Goal: Transaction & Acquisition: Book appointment/travel/reservation

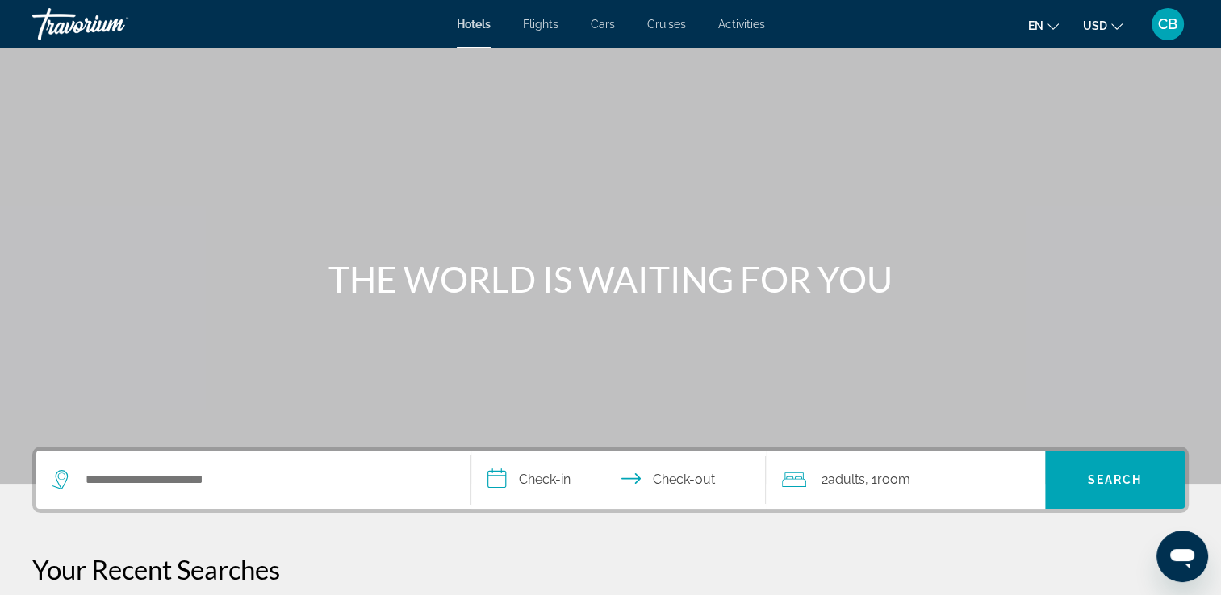
click at [529, 24] on span "Flights" at bounding box center [540, 24] width 35 height 13
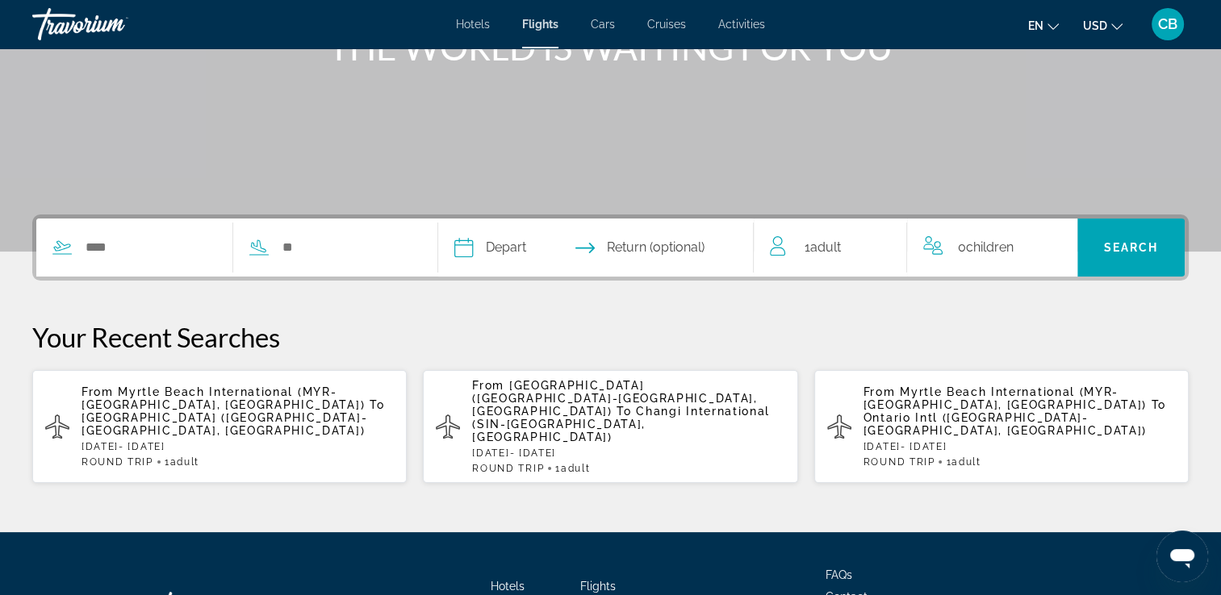
scroll to position [255, 0]
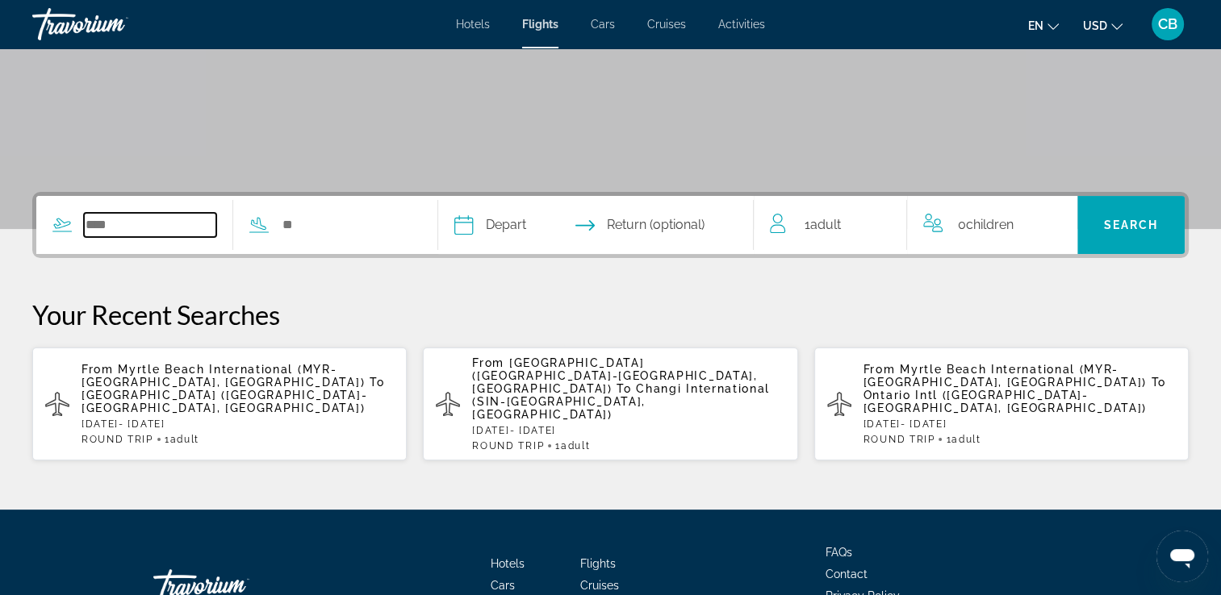
click at [148, 223] on input "Search widget" at bounding box center [150, 225] width 132 height 24
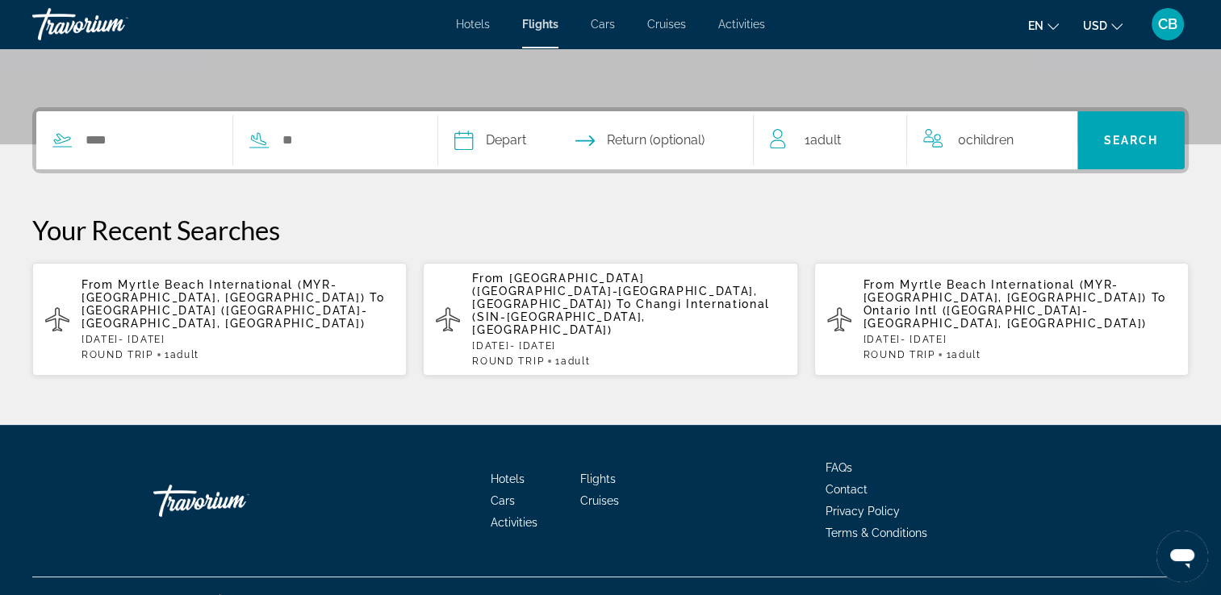
click at [165, 278] on span "Myrtle Beach International (MYR-[GEOGRAPHIC_DATA], [GEOGRAPHIC_DATA])" at bounding box center [222, 291] width 283 height 26
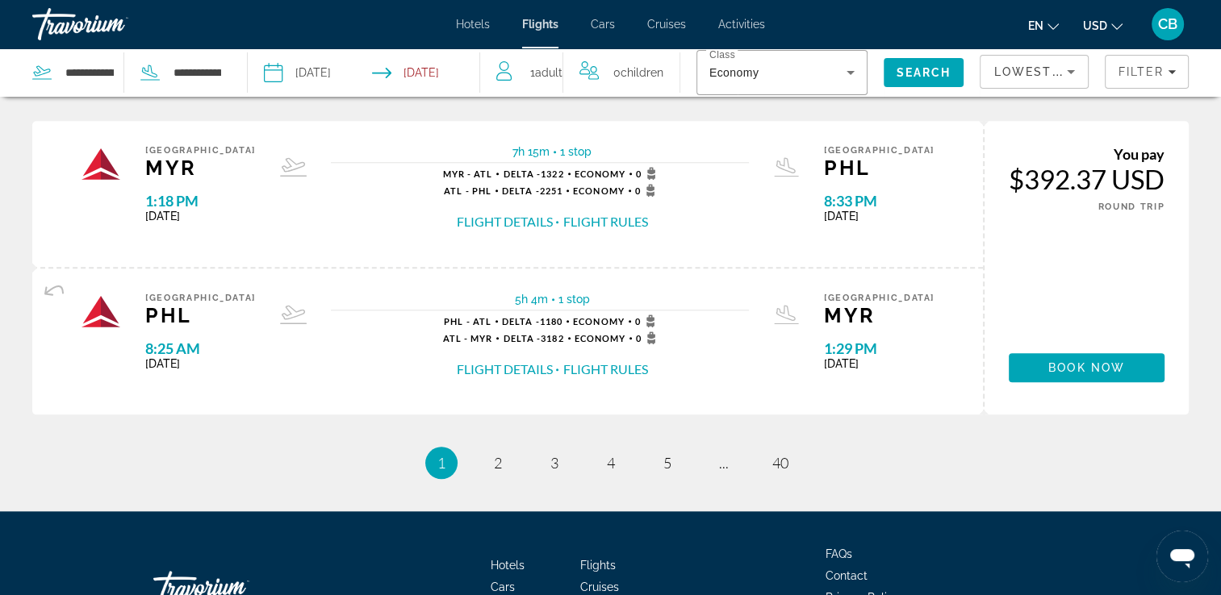
scroll to position [1684, 0]
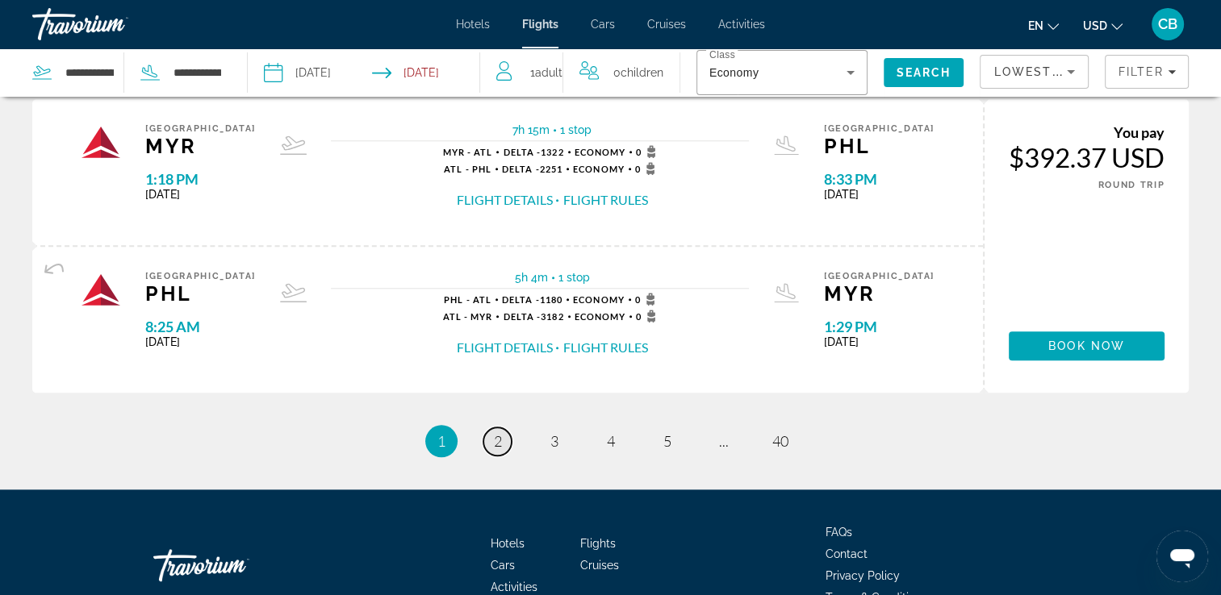
click at [495, 438] on span "2" at bounding box center [498, 441] width 8 height 18
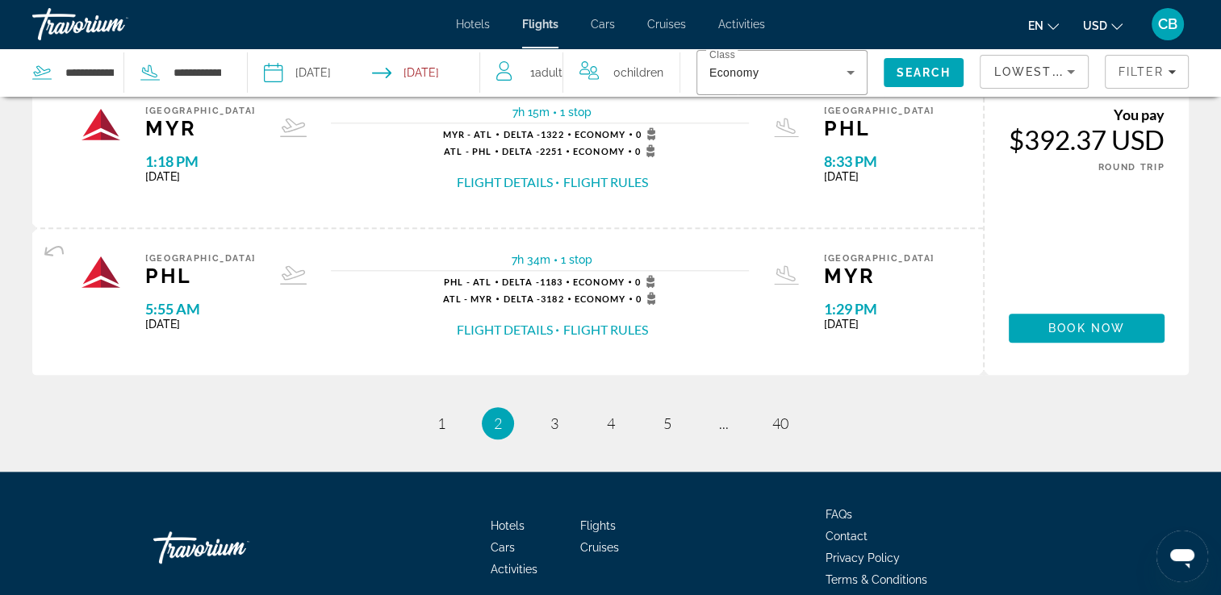
scroll to position [1734, 0]
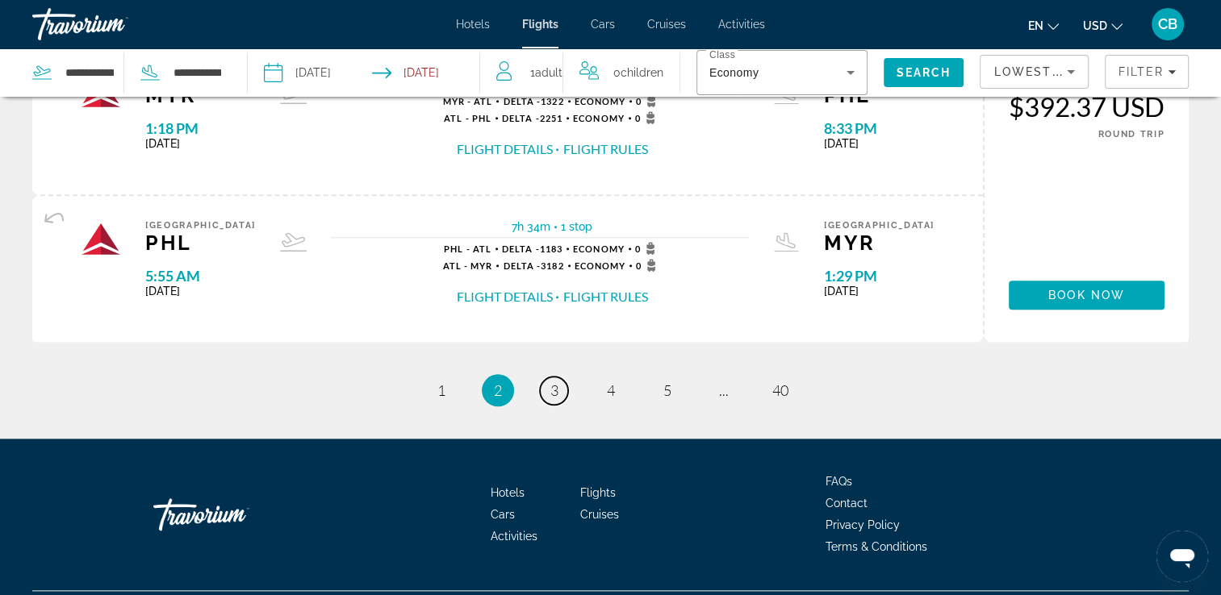
click at [552, 386] on span "3" at bounding box center [554, 391] width 8 height 18
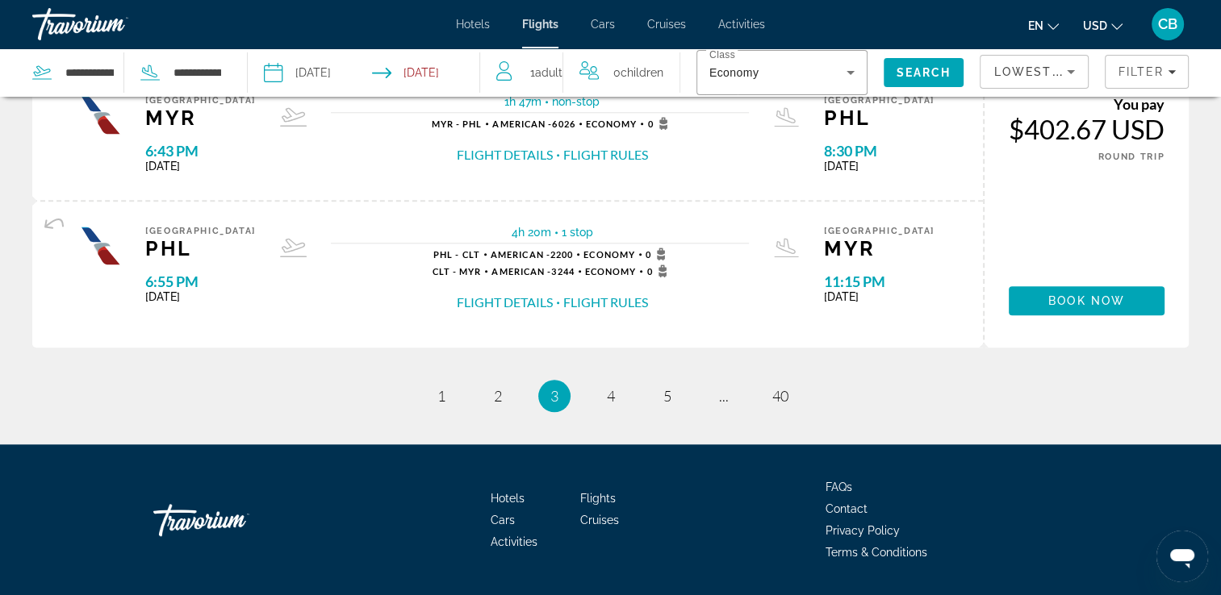
scroll to position [1598, 0]
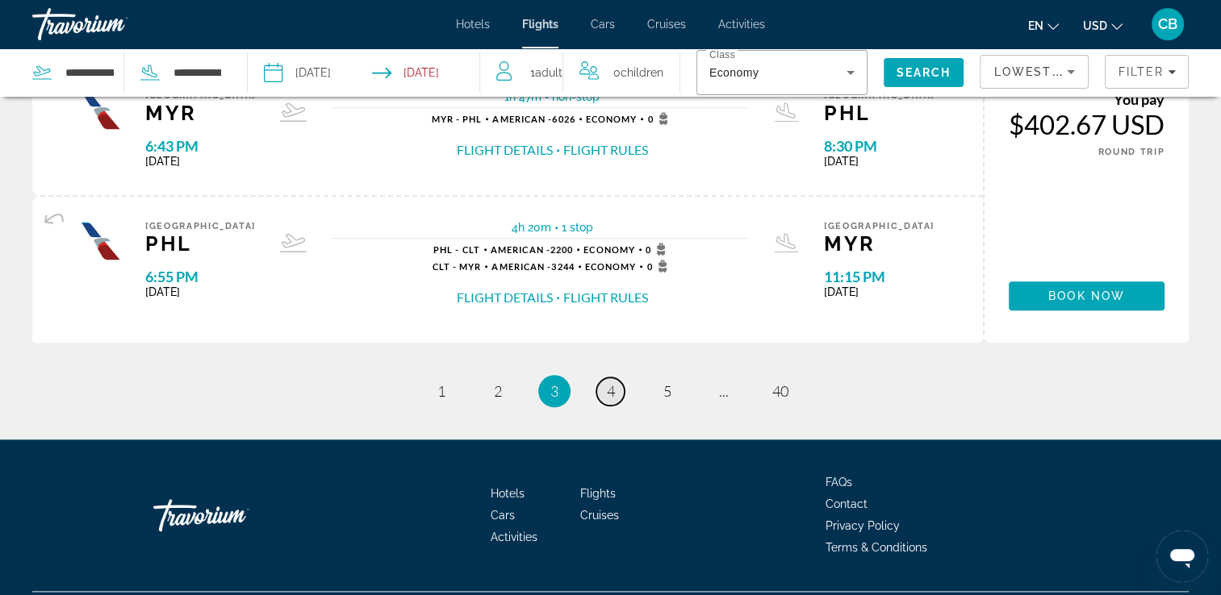
click at [607, 386] on span "4" at bounding box center [611, 391] width 8 height 18
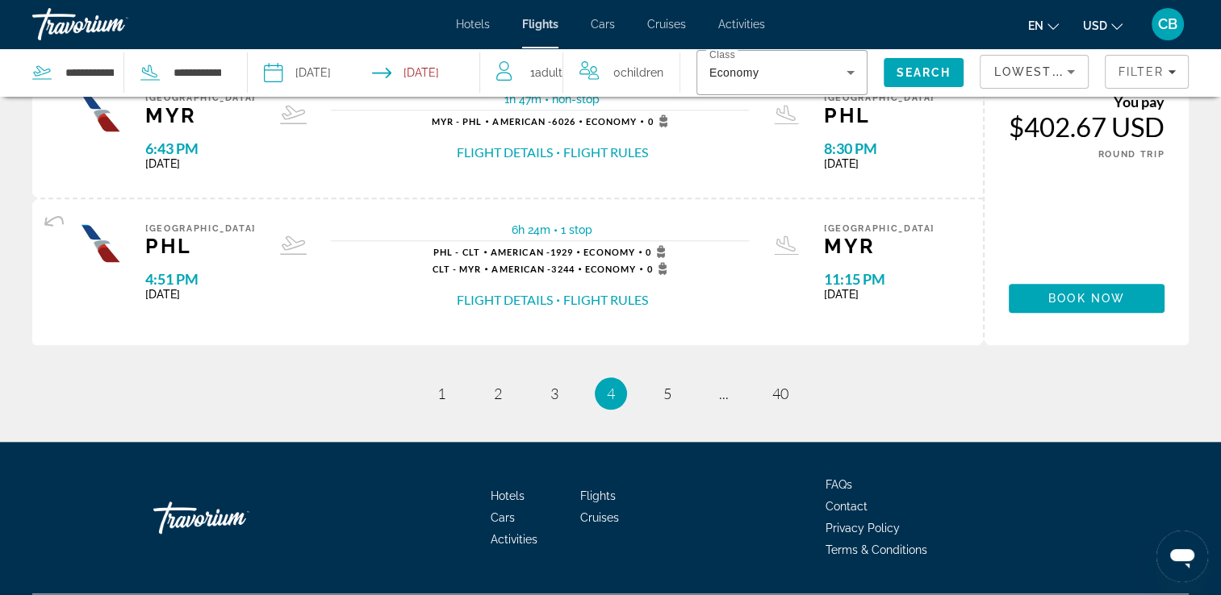
scroll to position [1664, 0]
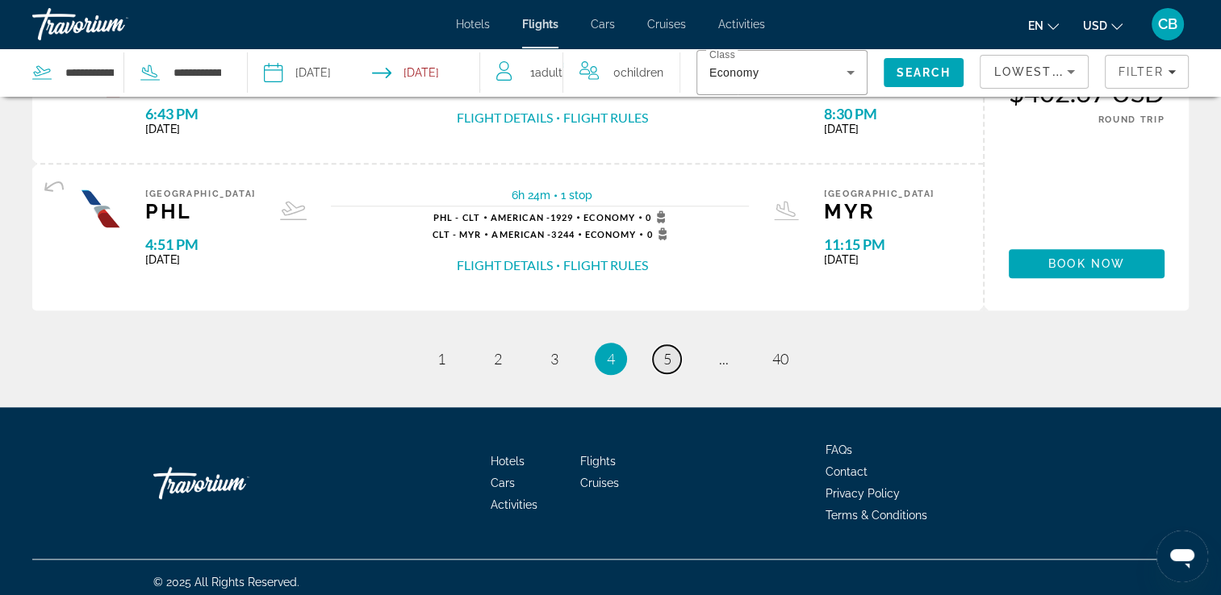
click at [658, 351] on link "page 5" at bounding box center [667, 359] width 28 height 28
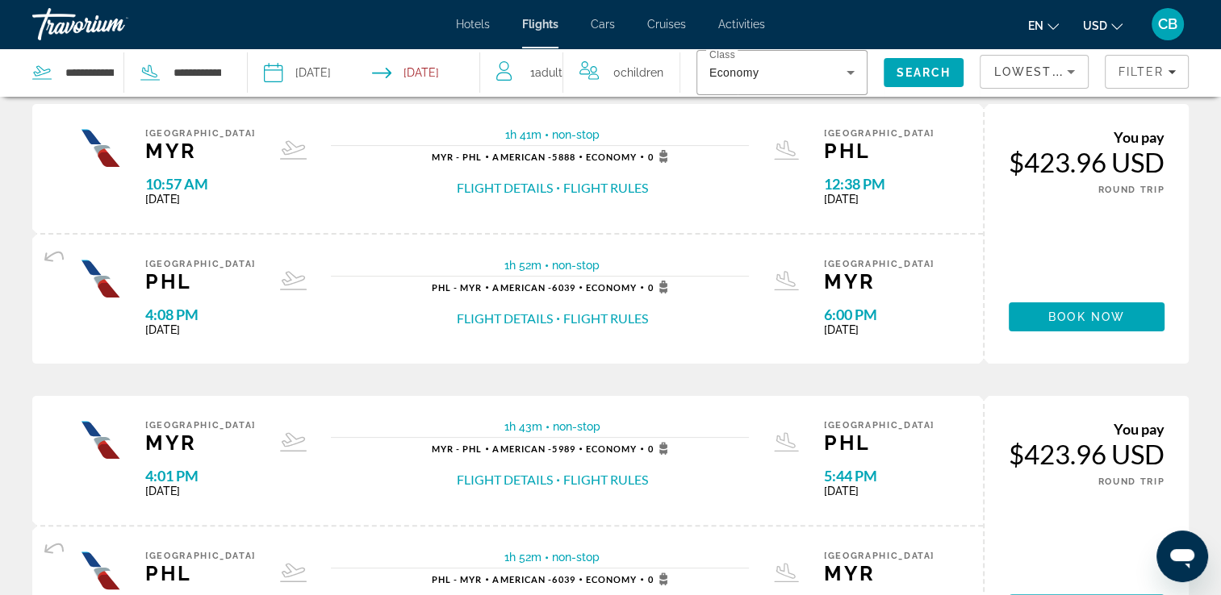
scroll to position [353, 0]
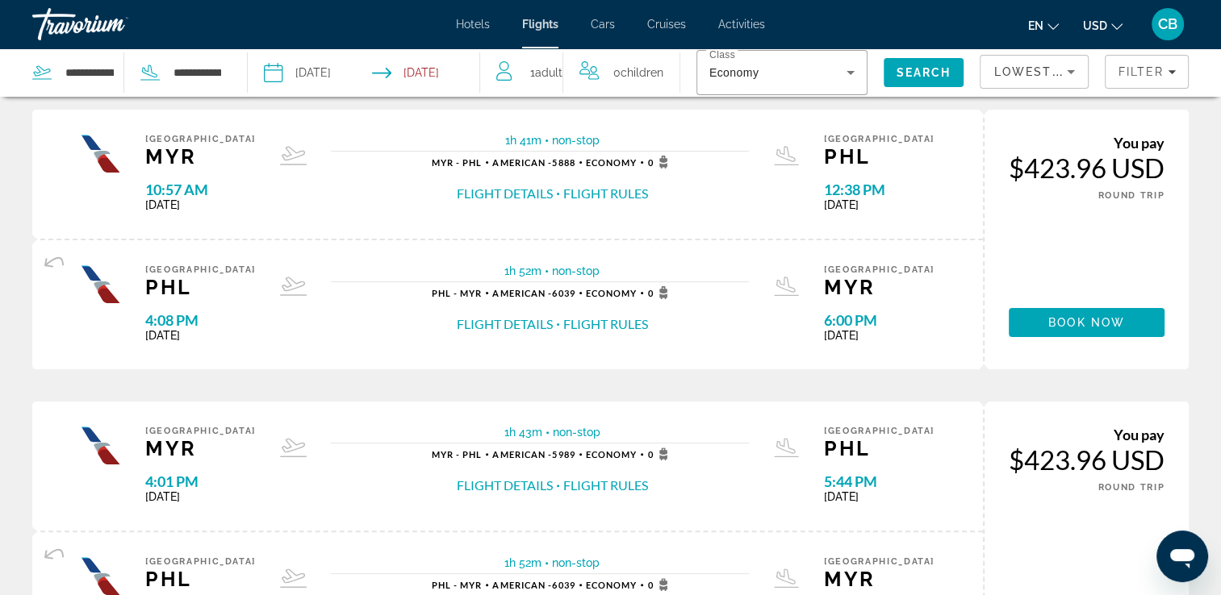
drag, startPoint x: 1198, startPoint y: 194, endPoint x: 857, endPoint y: 123, distance: 348.5
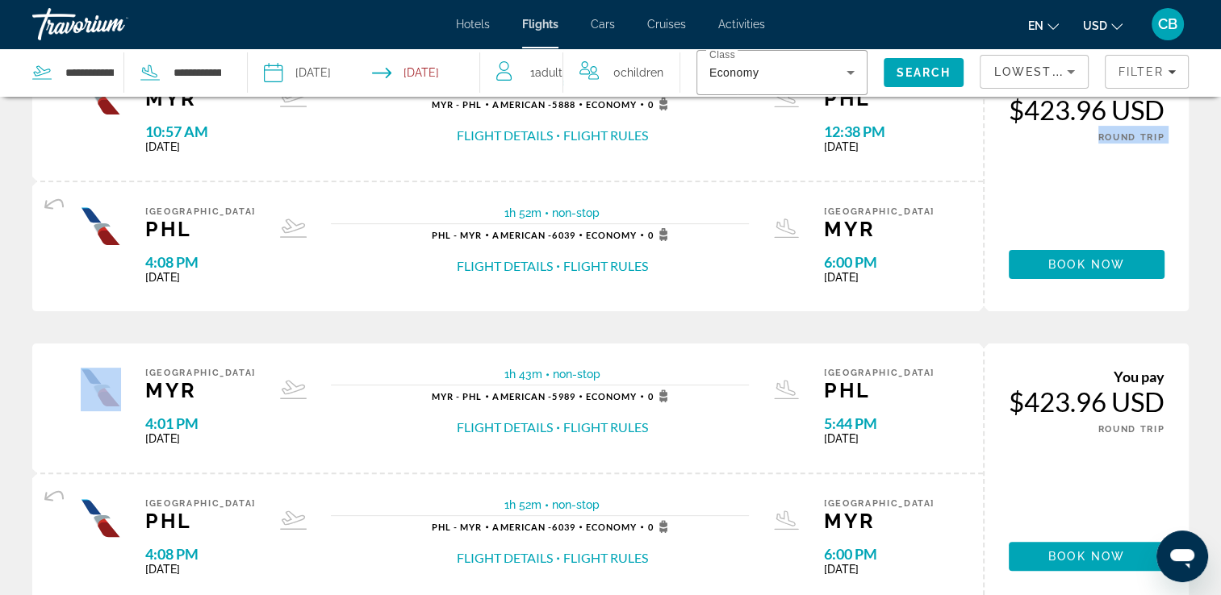
scroll to position [362, 0]
